Goal: Go to known website: Access a specific website the user already knows

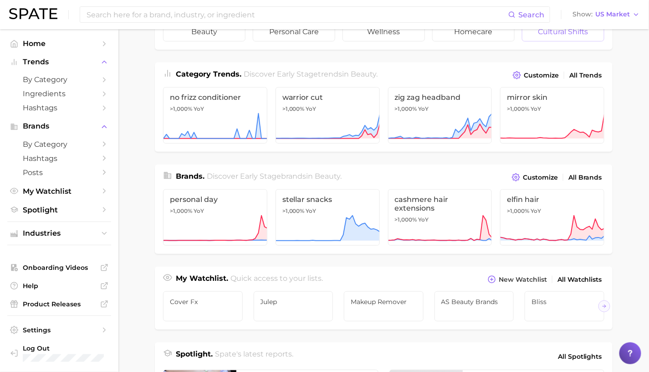
scroll to position [122, 0]
